Goal: Entertainment & Leisure: Consume media (video, audio)

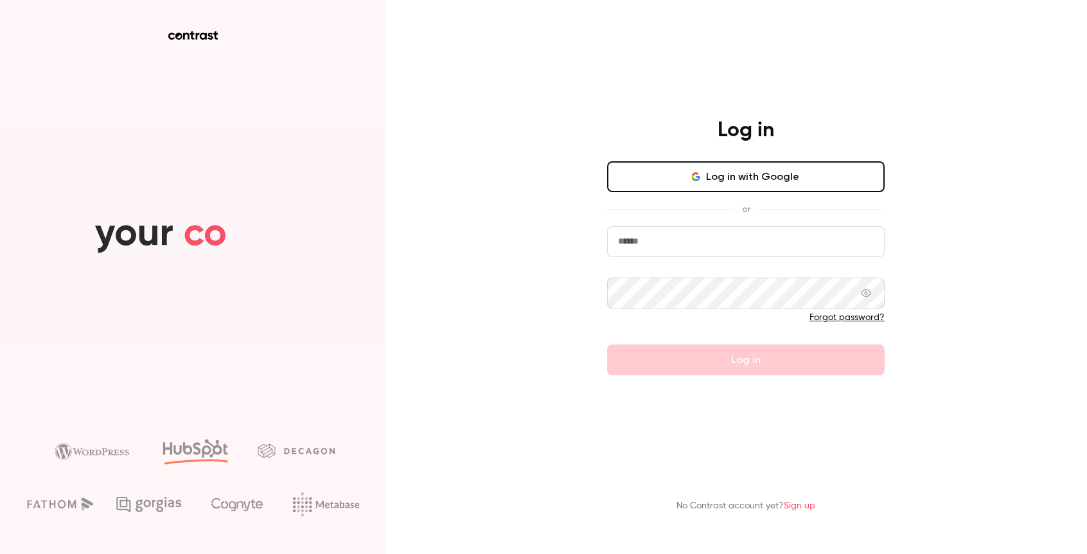
click at [786, 175] on button "Log in with Google" at bounding box center [746, 176] width 278 height 31
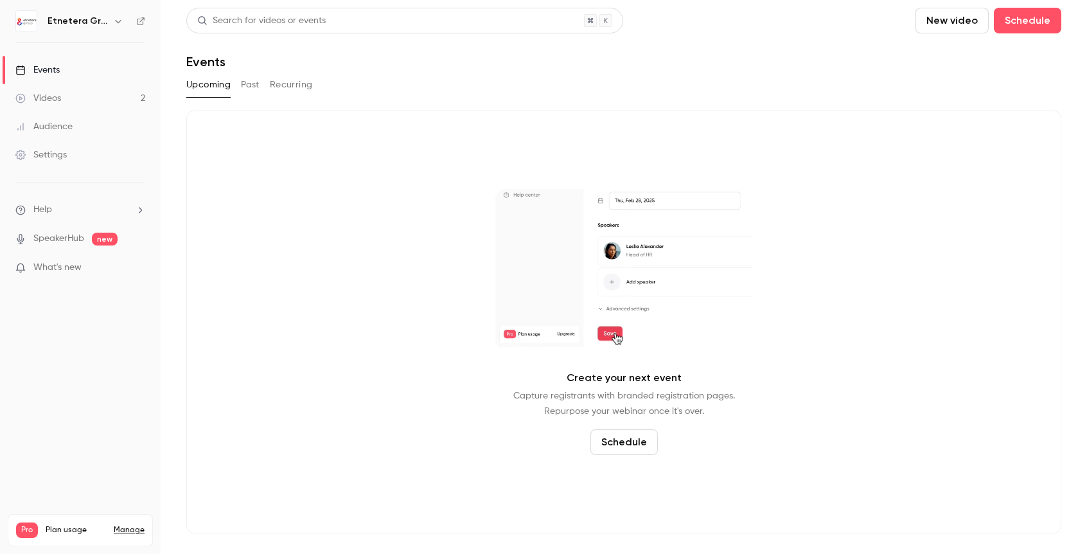
click at [112, 94] on link "Videos 2" at bounding box center [80, 98] width 161 height 28
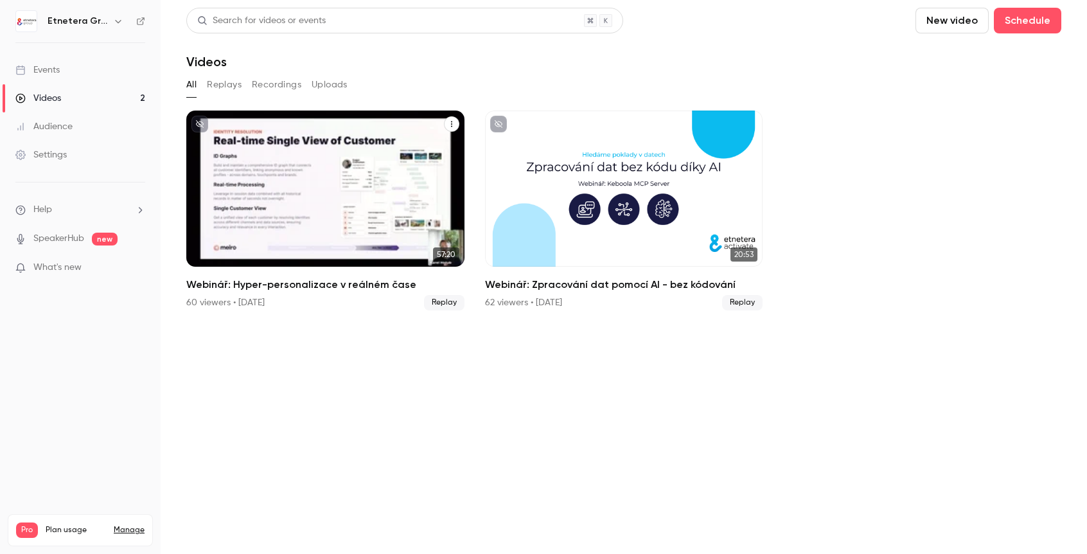
click at [279, 177] on div "Webinář: Hyper-personalizace v reálném čase" at bounding box center [325, 188] width 278 height 156
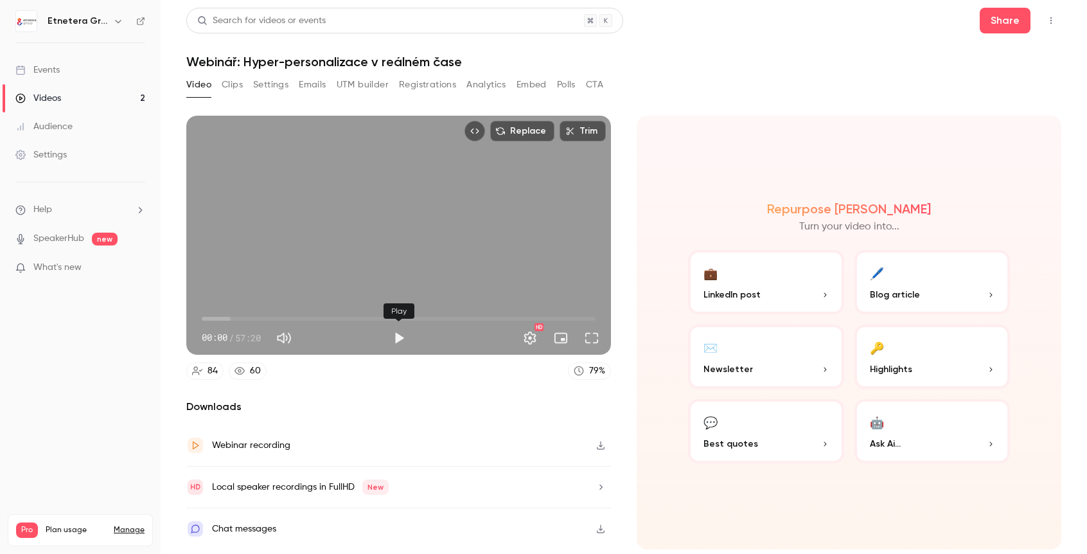
click at [393, 337] on button "Play" at bounding box center [399, 338] width 26 height 26
click at [588, 342] on button "Full screen" at bounding box center [592, 338] width 26 height 26
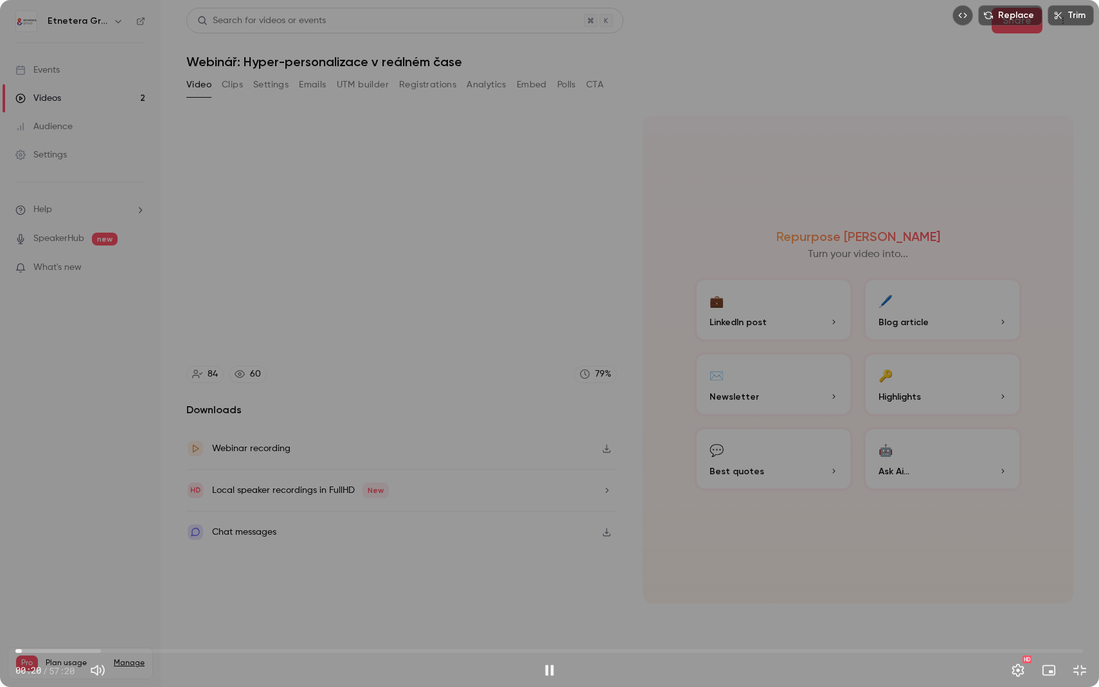
click at [60, 553] on span "00:20" at bounding box center [549, 651] width 1068 height 21
drag, startPoint x: 62, startPoint y: 648, endPoint x: 40, endPoint y: 650, distance: 21.9
click at [40, 553] on span "01:21" at bounding box center [41, 651] width 4 height 4
click at [554, 553] on button "Pause" at bounding box center [549, 670] width 26 height 26
type input "**"
